Goal: Task Accomplishment & Management: Manage account settings

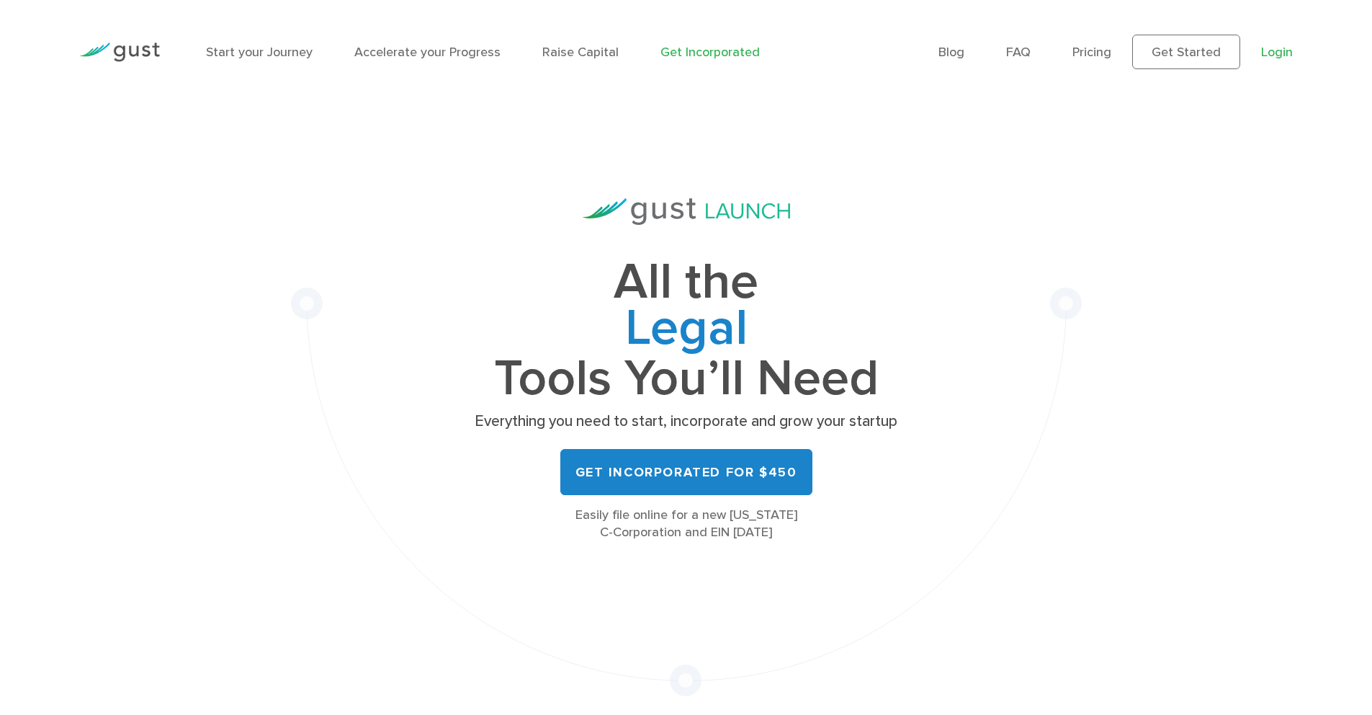
click at [1274, 52] on link "Login" at bounding box center [1277, 52] width 32 height 15
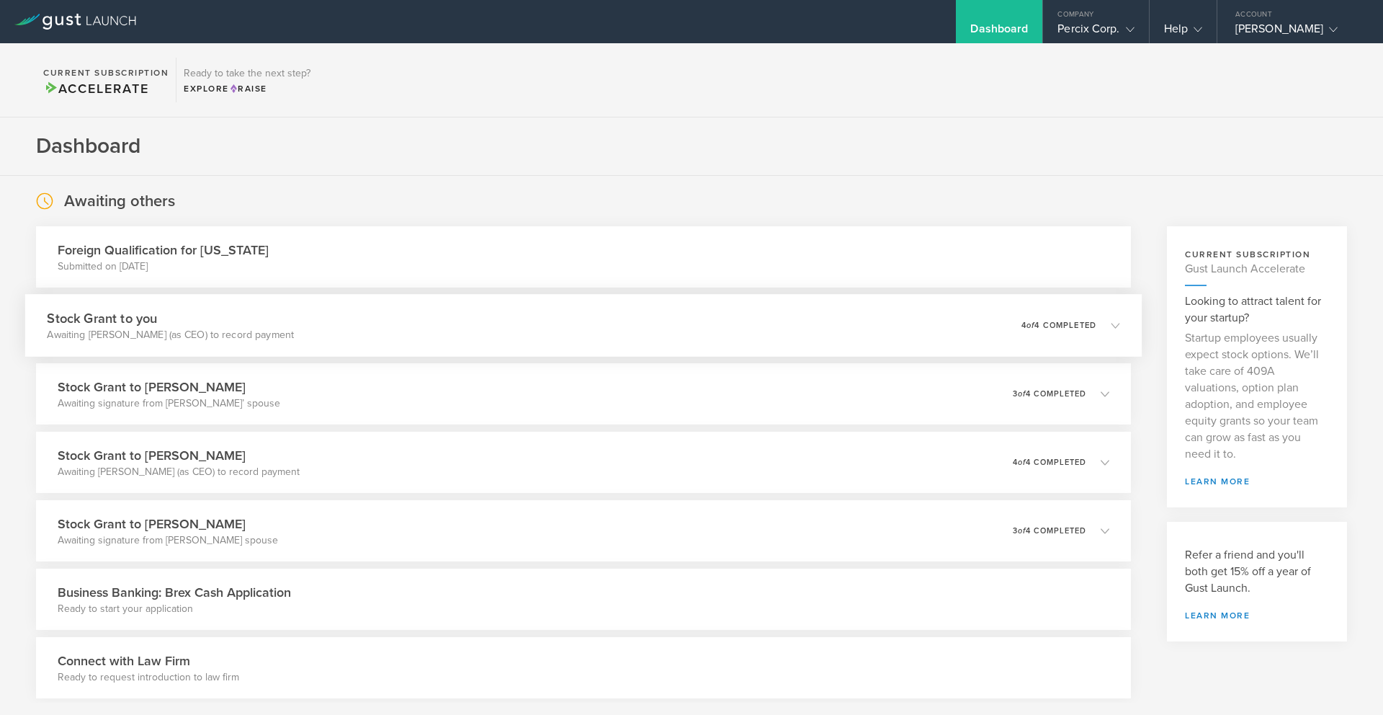
click at [367, 336] on div "Stock Grant to you Awaiting Lakshman Krishnamurthy (as CEO) to record payment 0…" at bounding box center [583, 325] width 1117 height 63
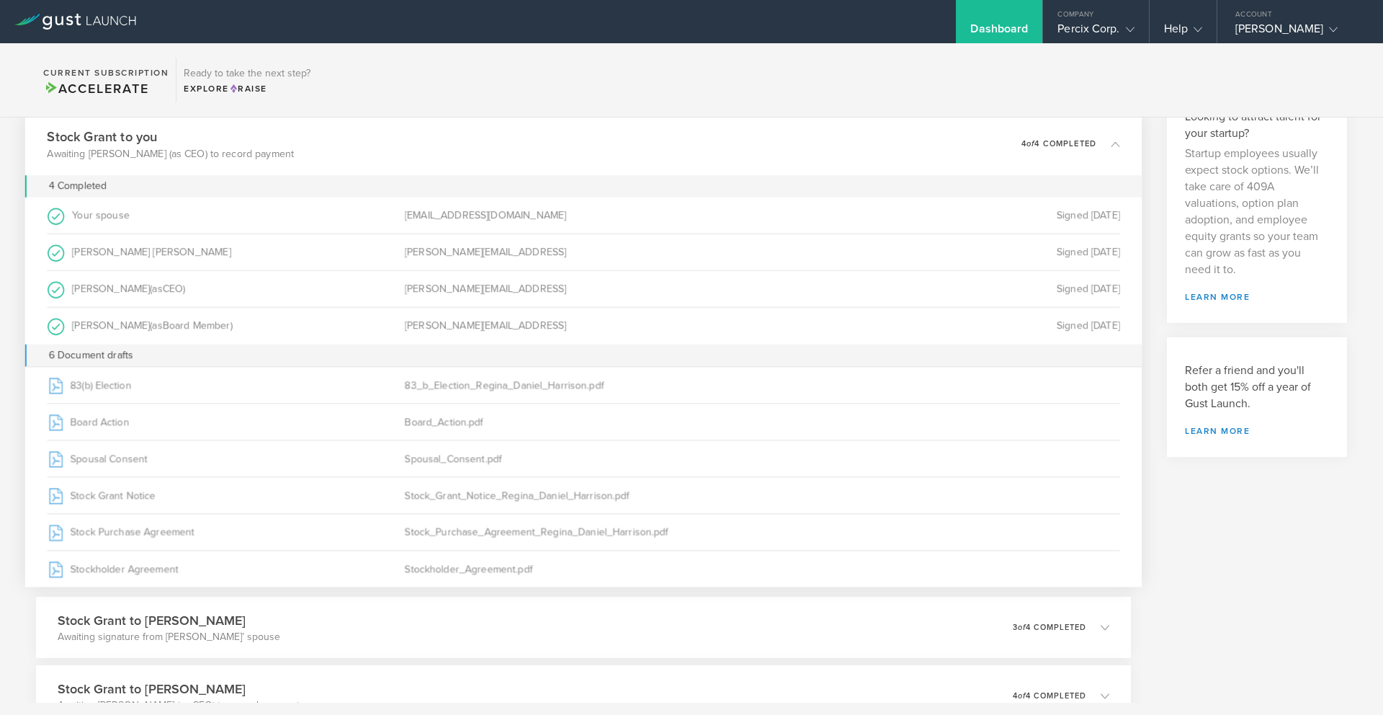
scroll to position [175, 0]
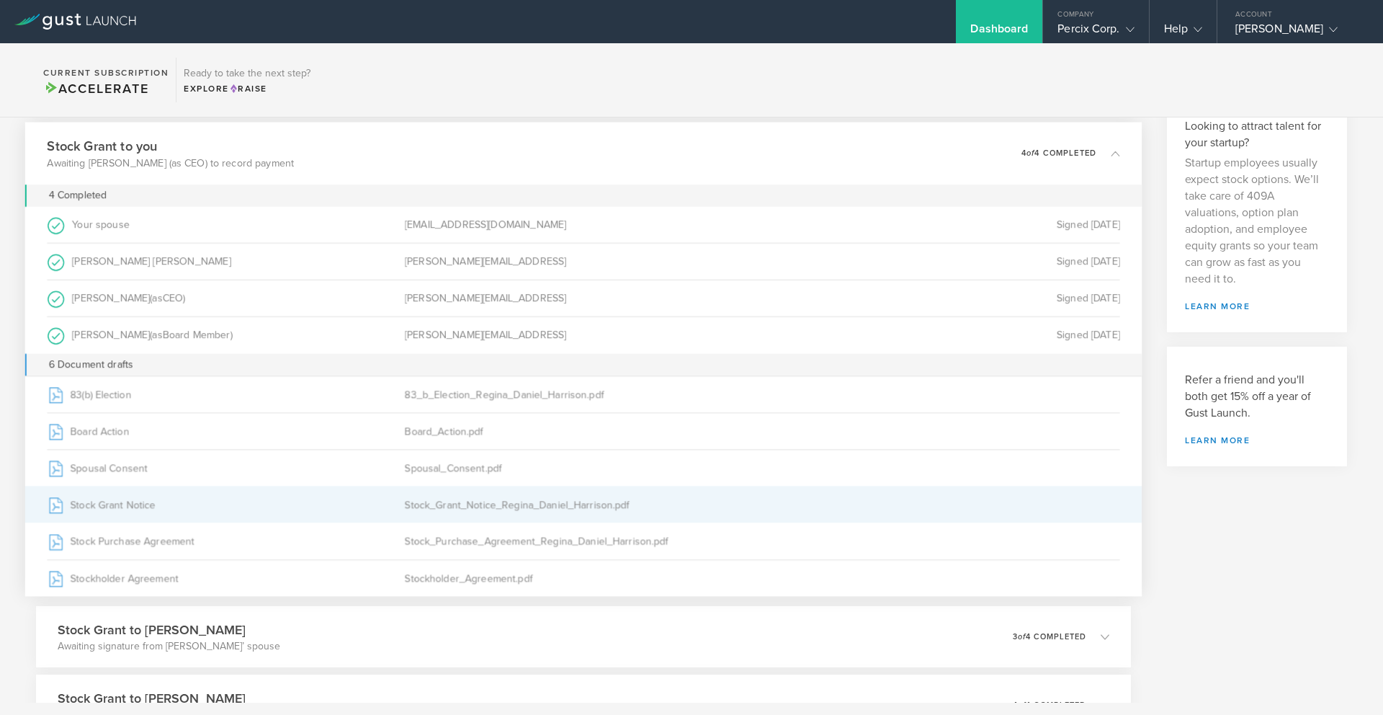
click at [517, 504] on div "Stock_Grant_Notice_Regina_Daniel_Harrison.pdf" at bounding box center [583, 504] width 357 height 36
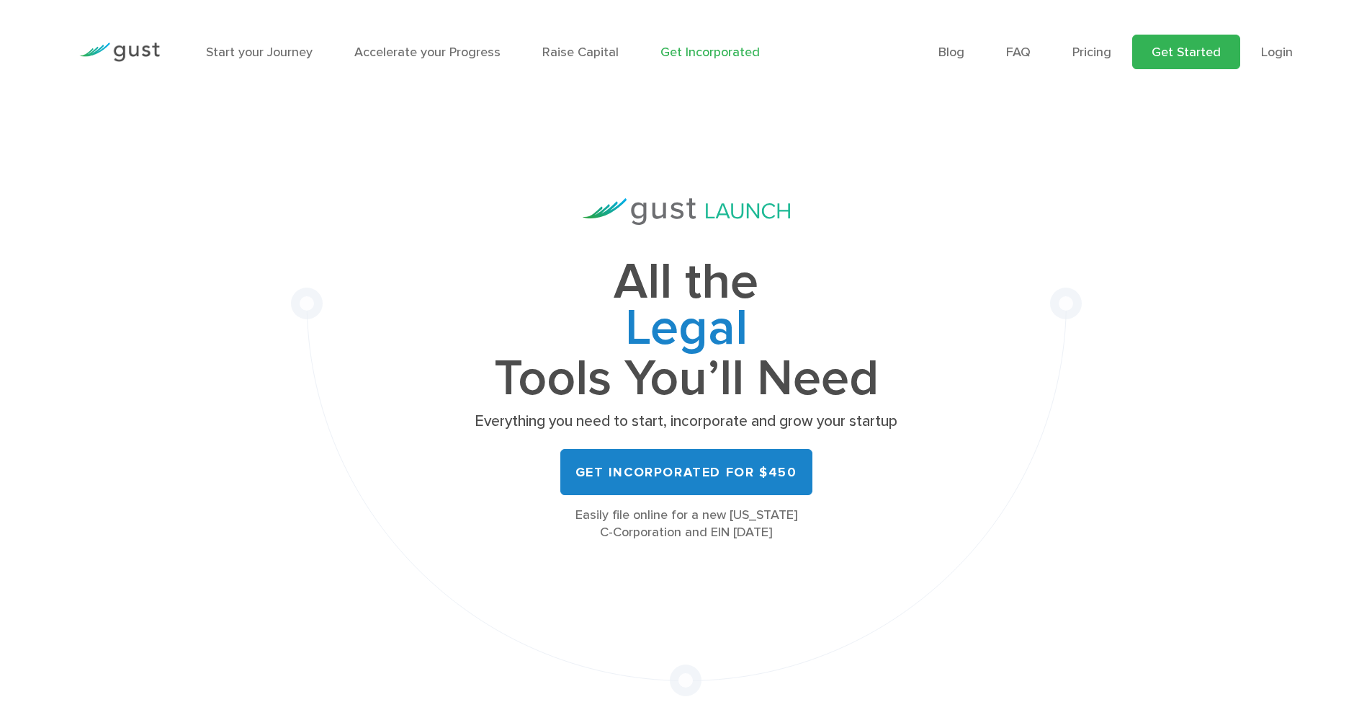
click at [1160, 57] on link "Get Started" at bounding box center [1186, 52] width 108 height 35
click at [422, 51] on link "Accelerate your Progress" at bounding box center [427, 52] width 146 height 15
